Goal: Task Accomplishment & Management: Use online tool/utility

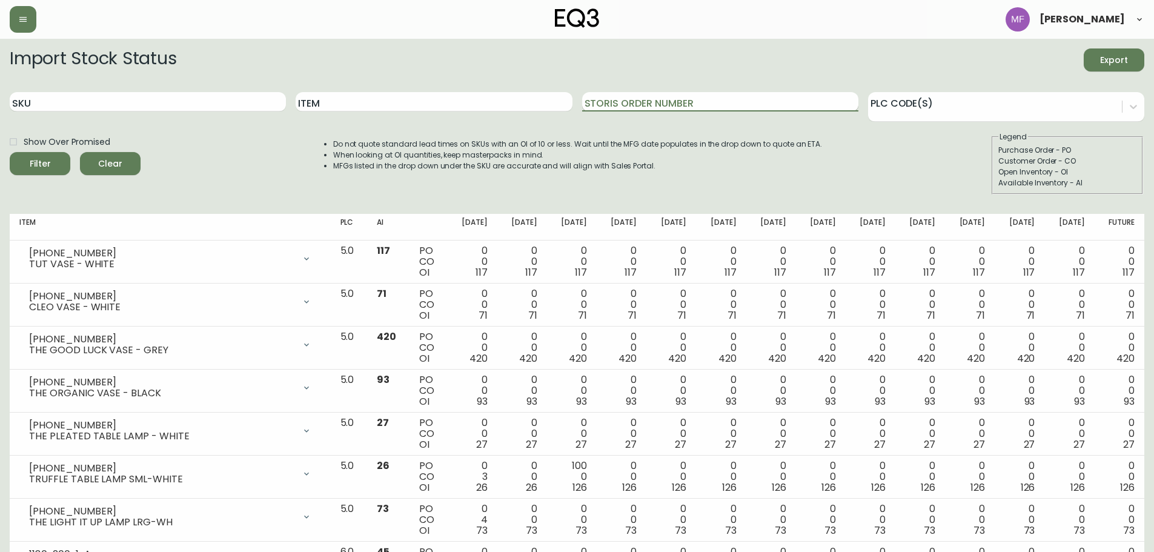
click at [626, 106] on input "Storis Order Number" at bounding box center [720, 101] width 276 height 19
paste input "1121876004"
type input "1121876004"
click at [10, 152] on button "Filter" at bounding box center [40, 163] width 61 height 23
